Goal: Transaction & Acquisition: Purchase product/service

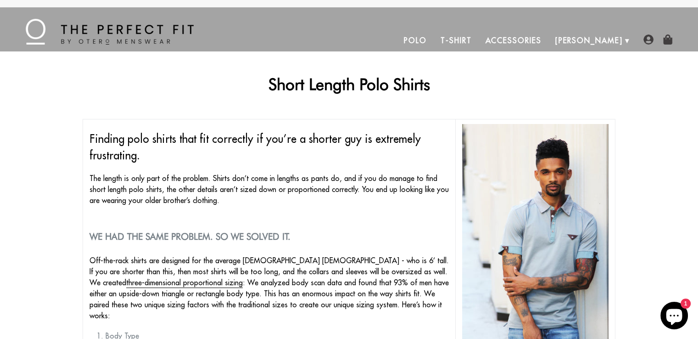
click at [434, 39] on link "Polo" at bounding box center [415, 40] width 37 height 22
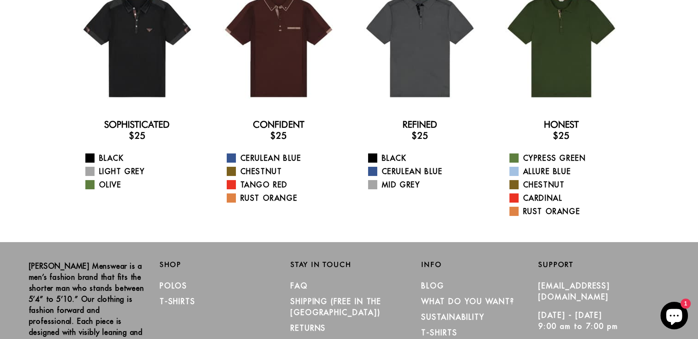
scroll to position [93, 0]
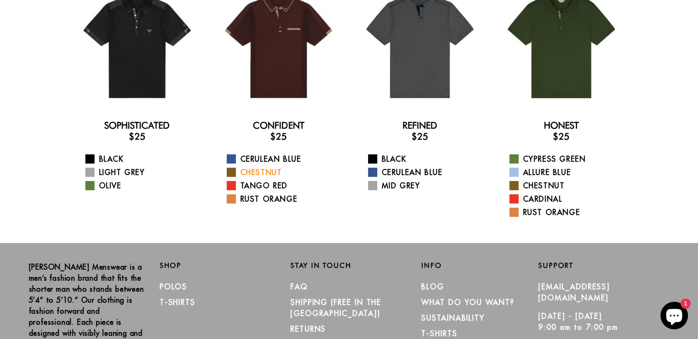
click at [262, 168] on link "Chestnut" at bounding box center [284, 172] width 115 height 11
